Goal: Task Accomplishment & Management: Use online tool/utility

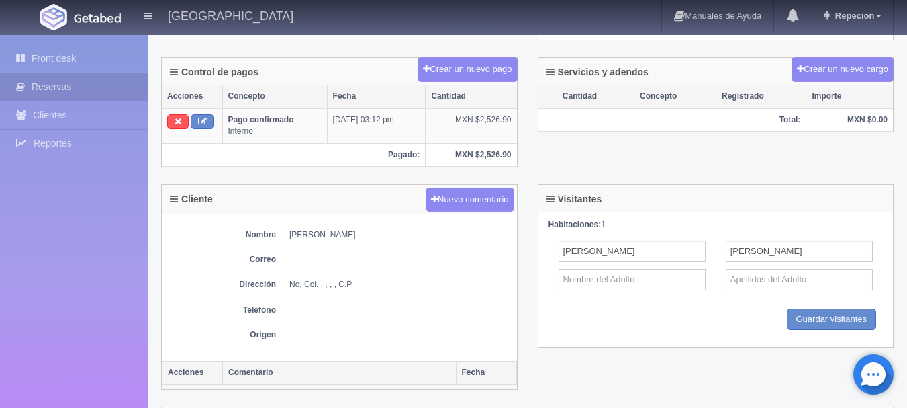
scroll to position [403, 0]
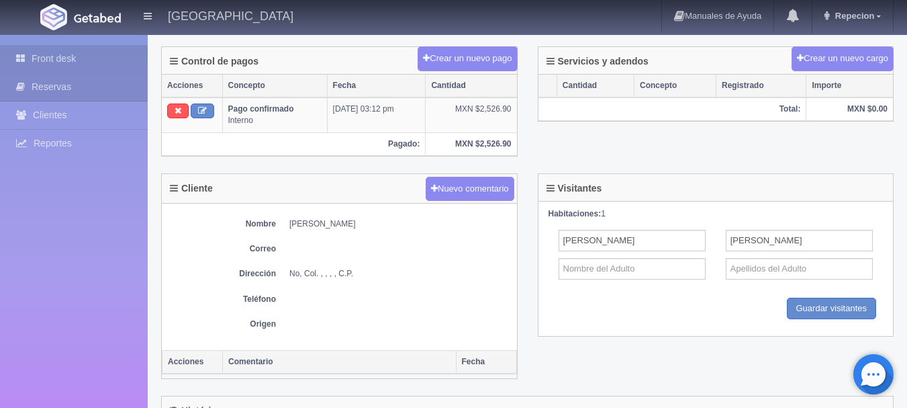
click at [50, 54] on link "Front desk" at bounding box center [74, 59] width 148 height 28
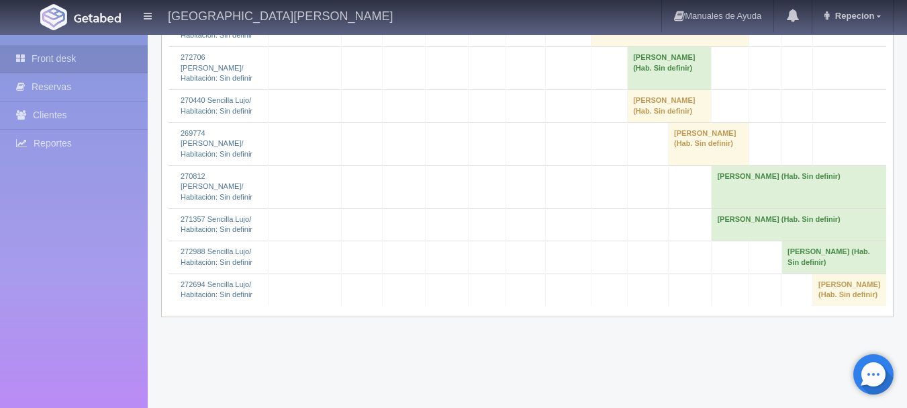
scroll to position [2820, 0]
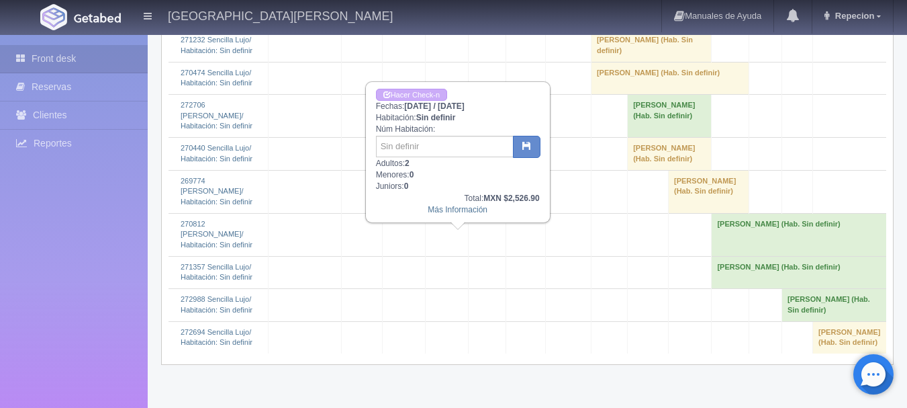
scroll to position [2686, 0]
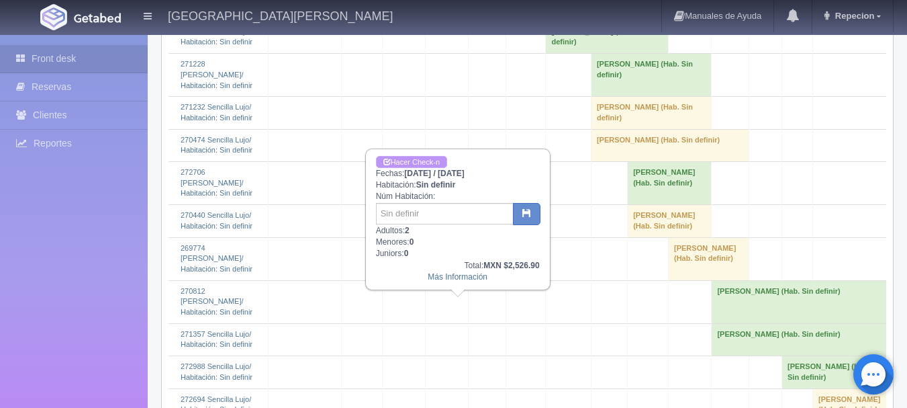
click at [418, 159] on link "Hacer Check-n" at bounding box center [411, 162] width 71 height 13
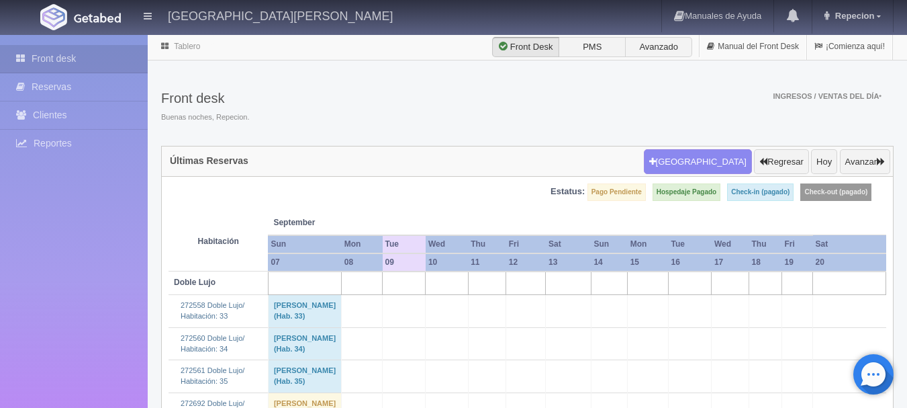
scroll to position [2686, 0]
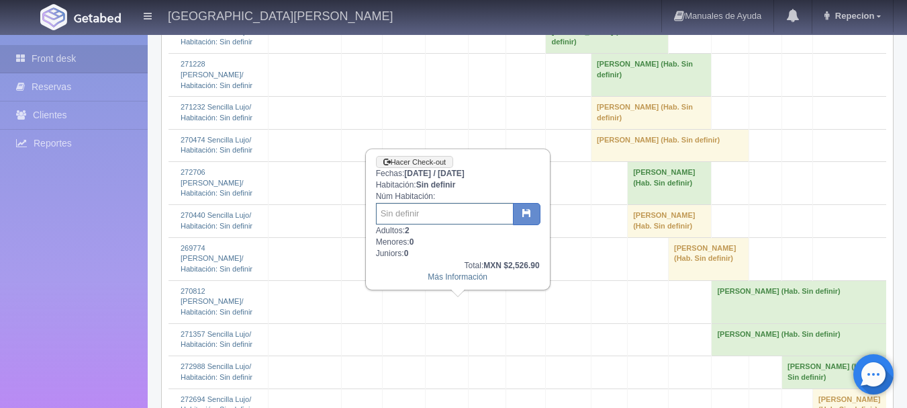
click at [419, 216] on input "text" at bounding box center [445, 213] width 138 height 21
type input "205"
click at [534, 209] on button "button" at bounding box center [527, 214] width 28 height 23
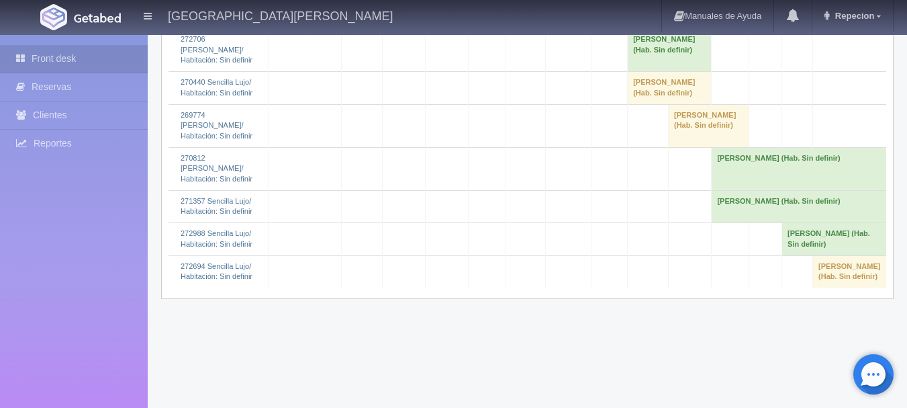
scroll to position [2820, 0]
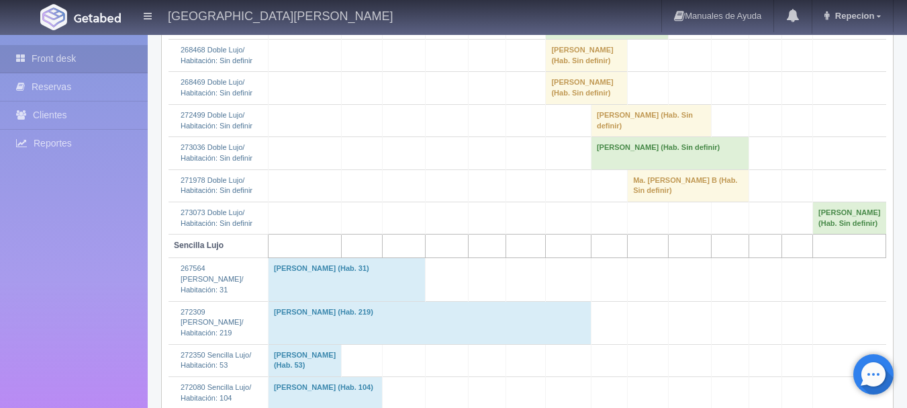
scroll to position [1209, 0]
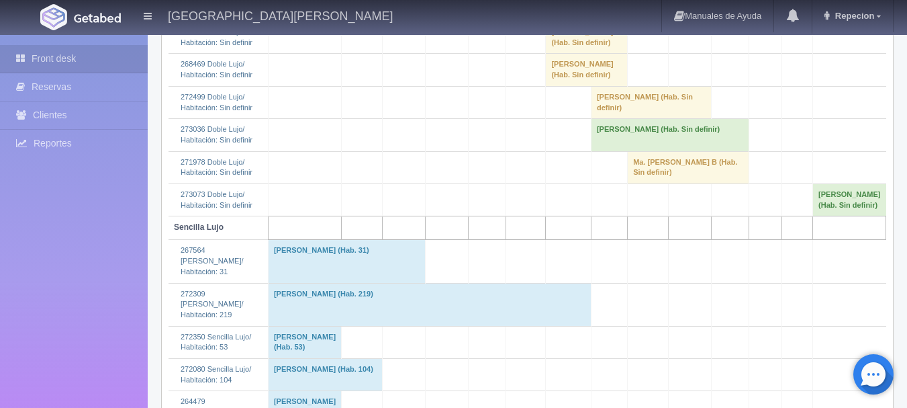
scroll to position [1343, 0]
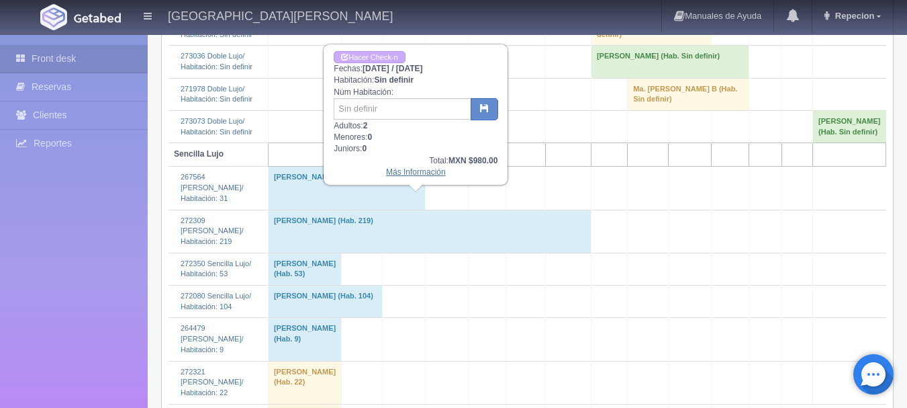
click at [409, 176] on link "Más Información" at bounding box center [416, 171] width 60 height 9
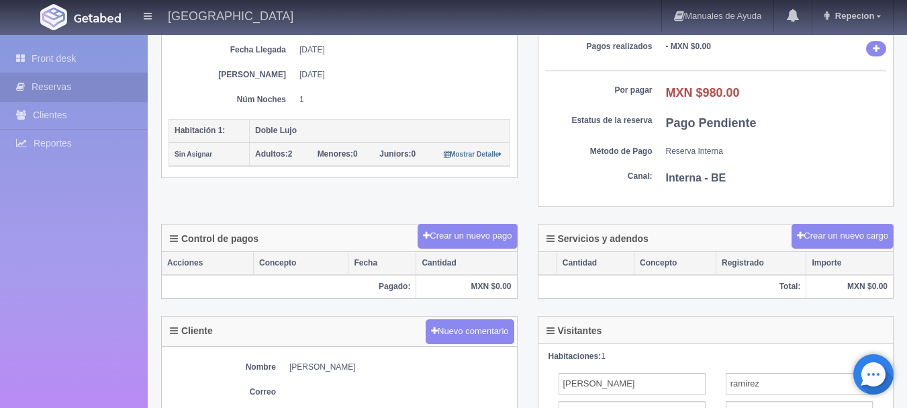
scroll to position [158, 0]
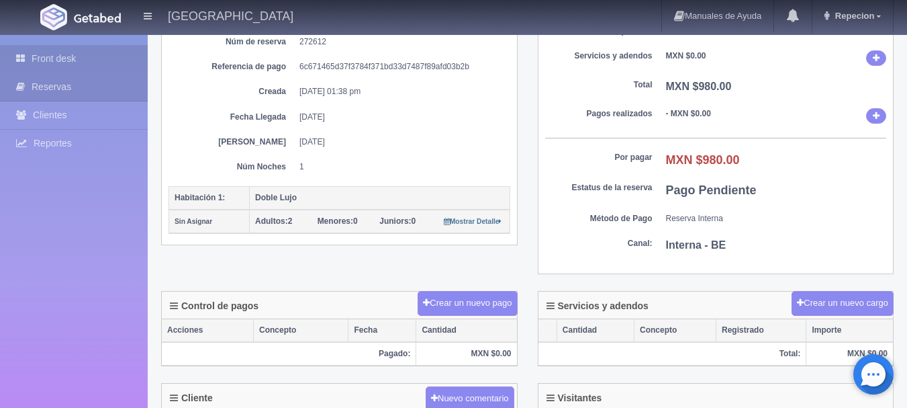
click at [58, 62] on link "Front desk" at bounding box center [74, 59] width 148 height 28
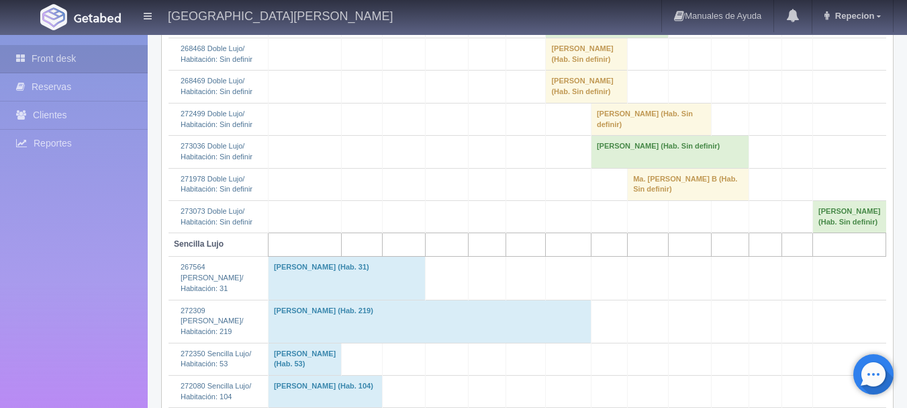
scroll to position [1209, 0]
